Goal: Use online tool/utility: Use online tool/utility

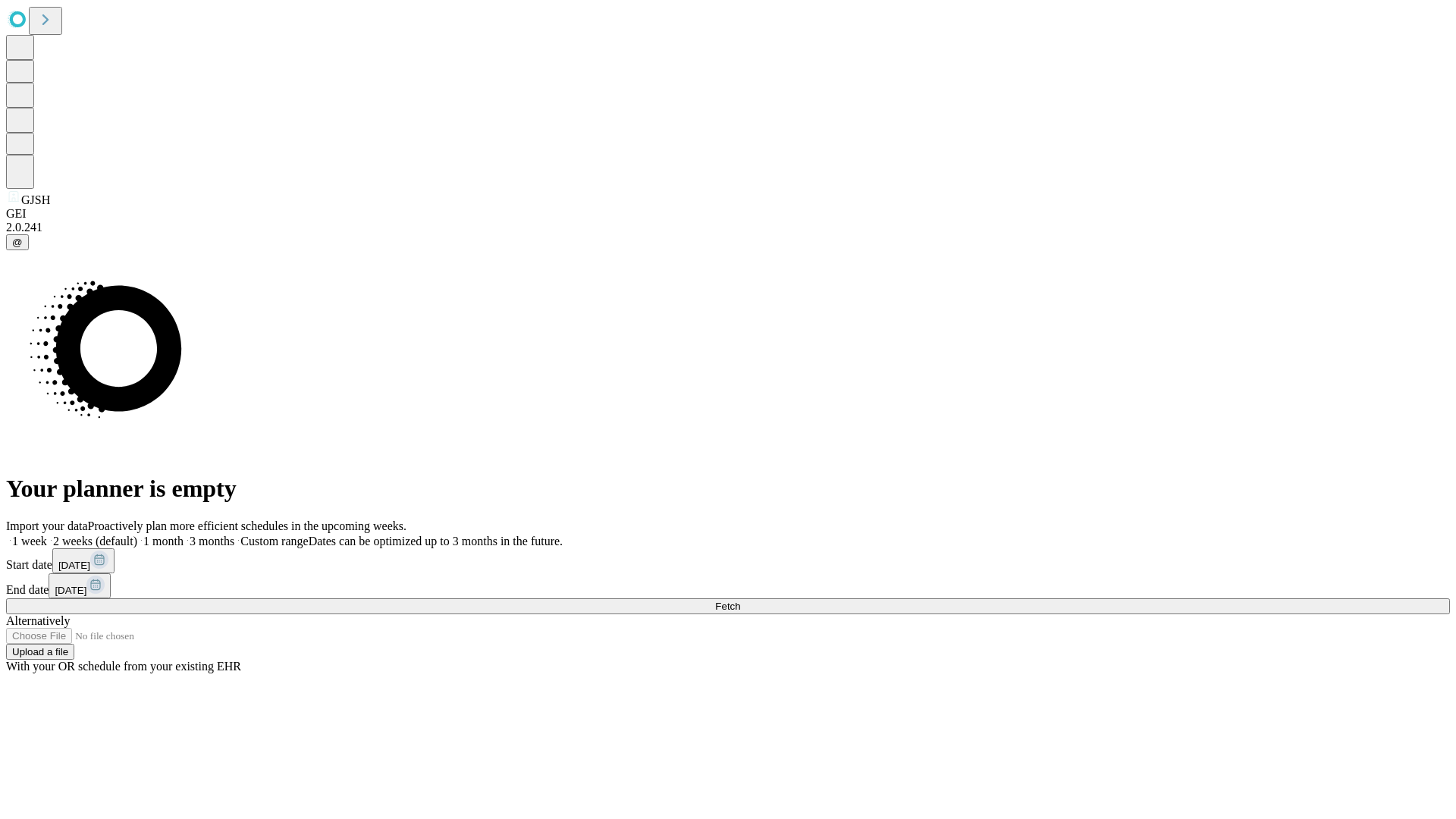
click at [740, 601] on span "Fetch" at bounding box center [728, 607] width 25 height 12
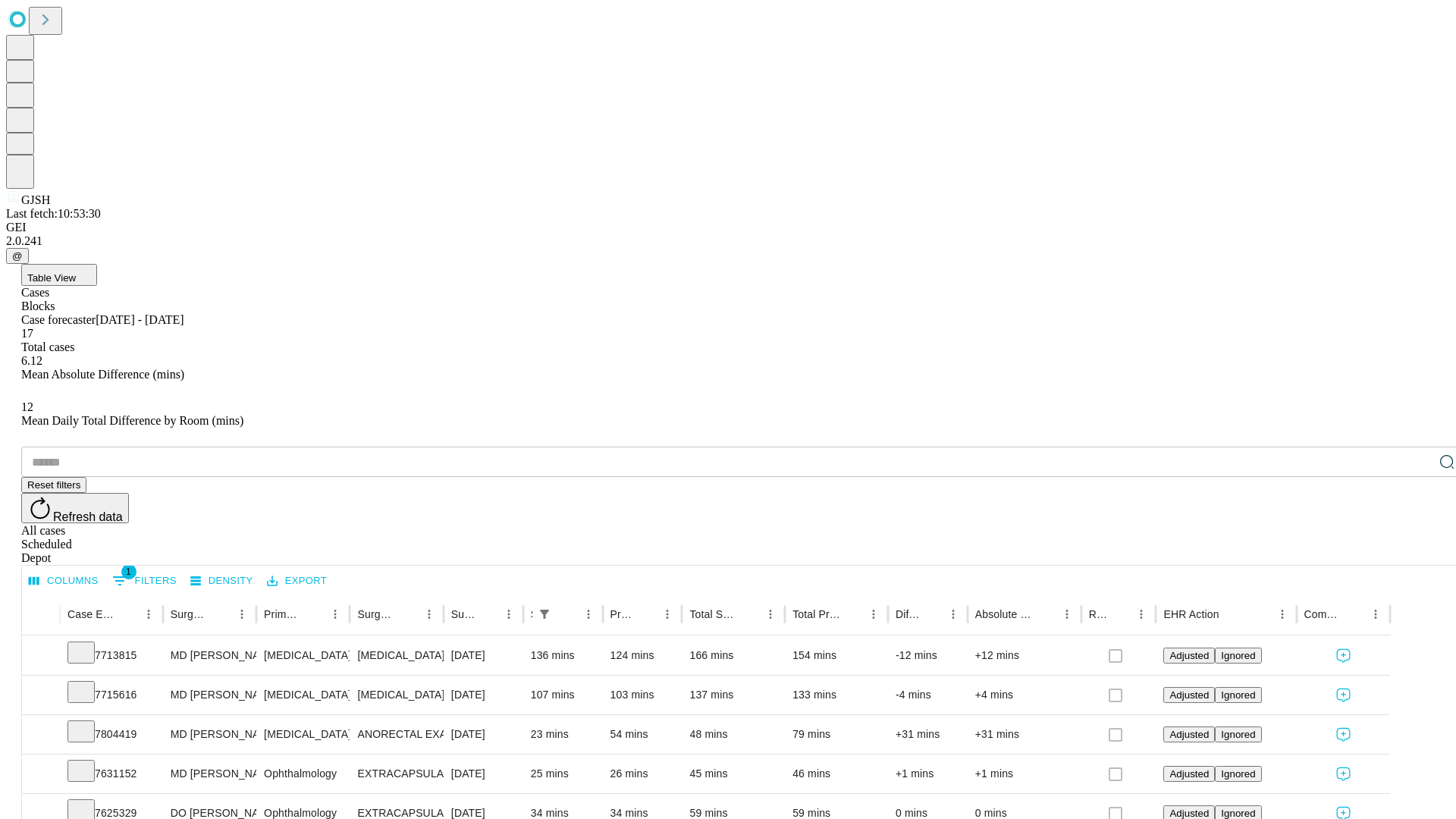
click at [1416, 551] on div "Depot" at bounding box center [743, 558] width 1444 height 14
